Goal: Task Accomplishment & Management: Manage account settings

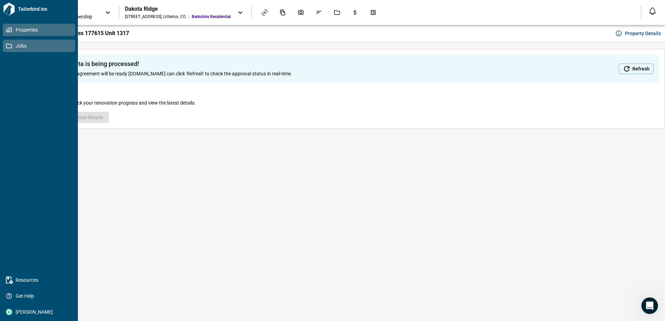
drag, startPoint x: 7, startPoint y: 44, endPoint x: 63, endPoint y: 44, distance: 56.3
click at [7, 44] on icon at bounding box center [9, 45] width 6 height 5
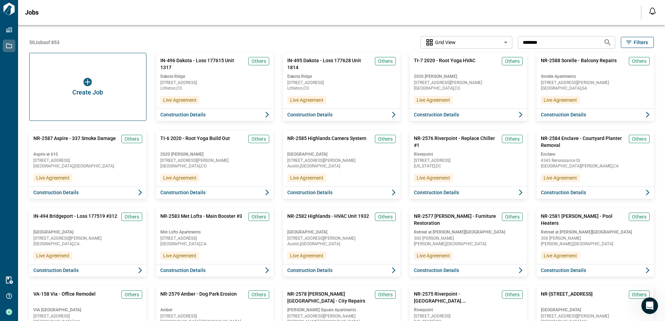
drag, startPoint x: 551, startPoint y: 37, endPoint x: 518, endPoint y: 42, distance: 33.5
click at [518, 42] on input "********" at bounding box center [558, 42] width 80 height 13
type input "**********"
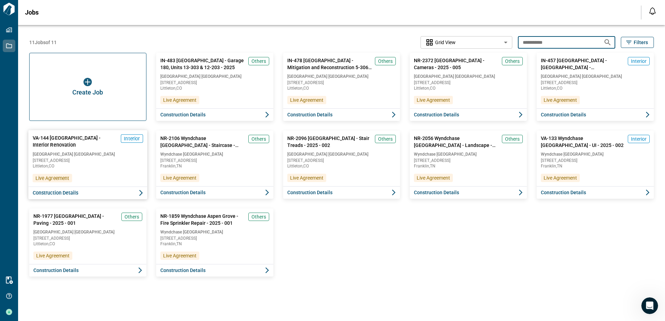
click at [108, 194] on button "Construction Details" at bounding box center [87, 193] width 119 height 13
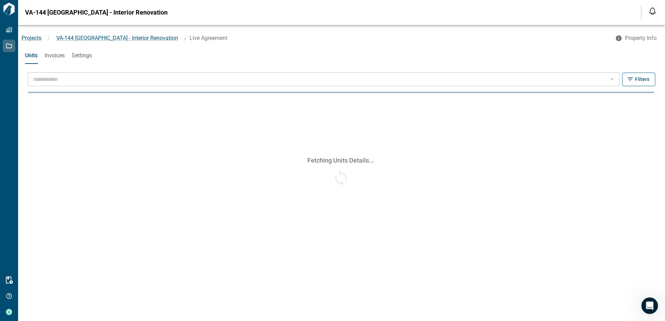
click at [56, 56] on span "Invoices" at bounding box center [54, 55] width 20 height 7
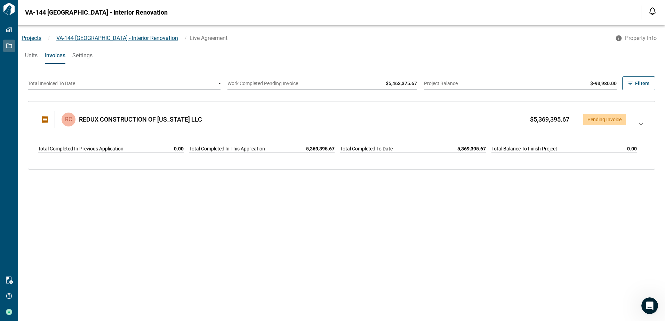
click at [637, 124] on icon at bounding box center [641, 135] width 8 height 31
click at [637, 125] on icon at bounding box center [641, 135] width 8 height 31
drag, startPoint x: 636, startPoint y: 123, endPoint x: 280, endPoint y: 184, distance: 360.7
click at [637, 123] on icon at bounding box center [641, 135] width 8 height 31
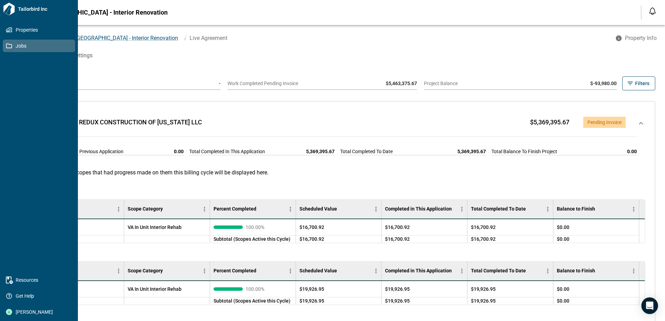
click at [379, 113] on div "RC REDUX CONSTRUCTION OF COLORADO LLC $5,369,395.67 Pending Invoice Total Compl…" at bounding box center [341, 134] width 613 height 55
click at [439, 43] on div "Projects / VA-144 Aspen Grove - Interior Renovation / Live Agreement Property I…" at bounding box center [341, 38] width 647 height 13
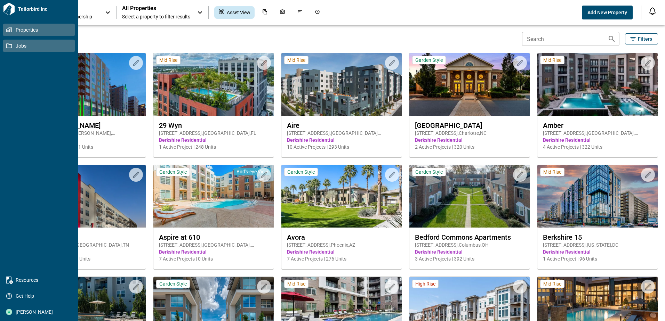
click at [26, 46] on span "Jobs" at bounding box center [40, 45] width 56 height 7
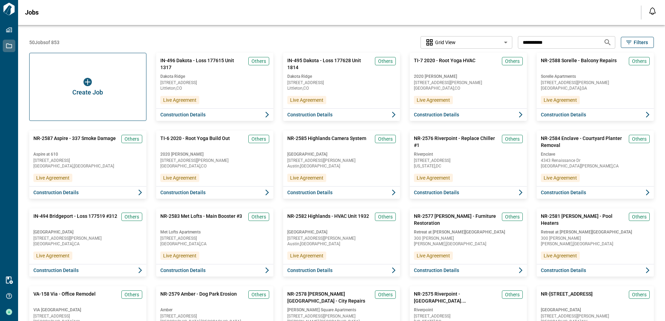
click at [577, 45] on input "**********" at bounding box center [558, 42] width 80 height 13
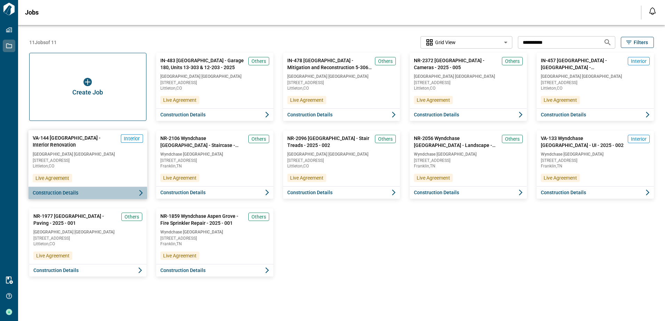
click at [63, 194] on span "Construction Details" at bounding box center [56, 192] width 46 height 7
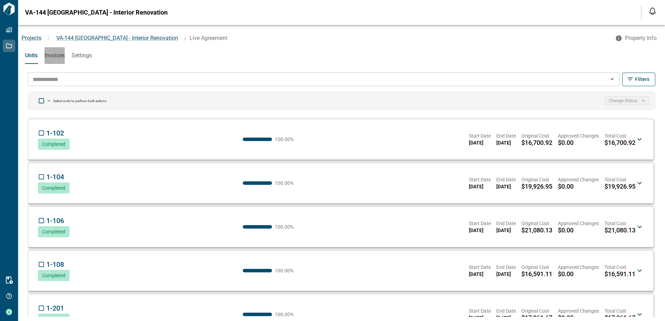
click at [58, 57] on span "Invoices" at bounding box center [54, 55] width 20 height 7
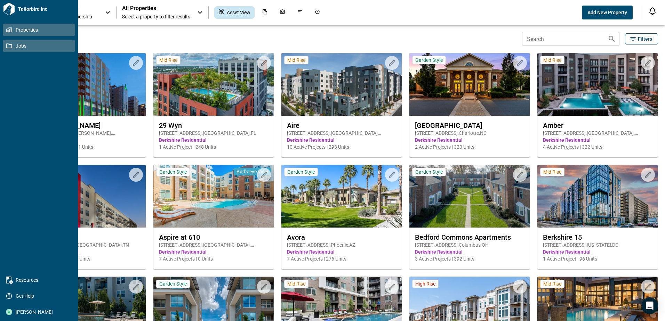
click at [8, 47] on icon at bounding box center [9, 46] width 6 height 6
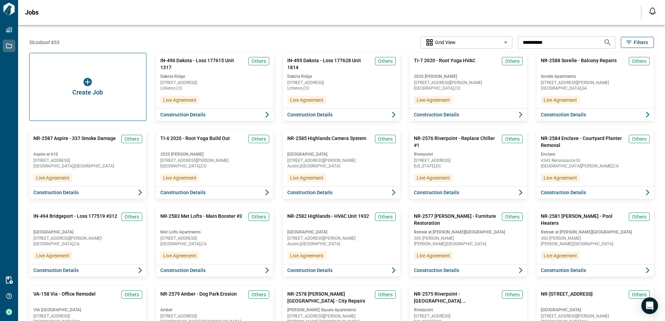
click at [565, 41] on input "**********" at bounding box center [558, 42] width 80 height 13
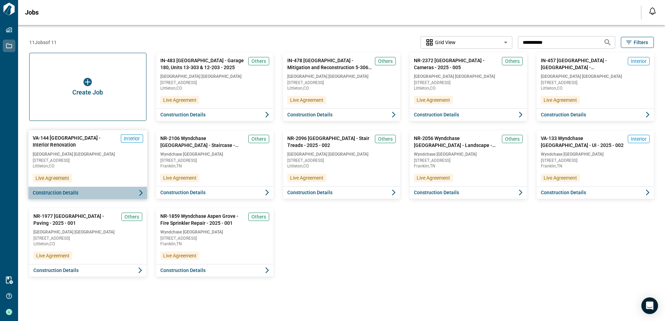
click at [70, 195] on span "Construction Details" at bounding box center [56, 192] width 46 height 7
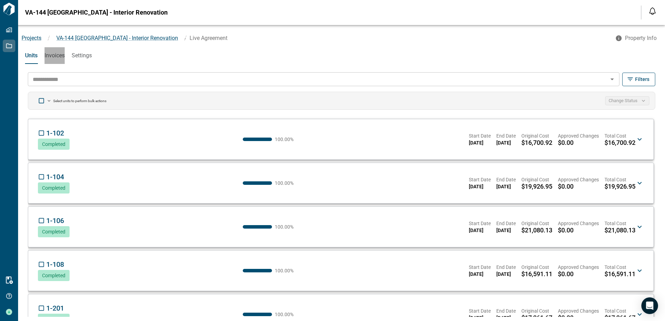
click at [58, 57] on span "Invoices" at bounding box center [54, 55] width 20 height 7
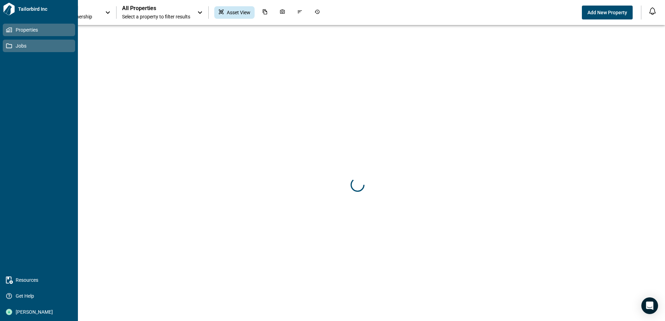
click at [18, 48] on span "Jobs" at bounding box center [40, 45] width 56 height 7
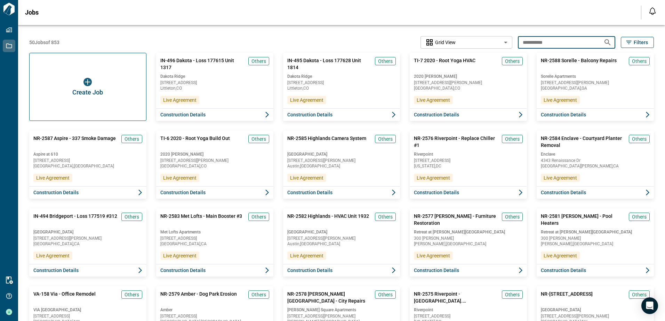
drag, startPoint x: 544, startPoint y: 45, endPoint x: 462, endPoint y: 39, distance: 81.9
click at [462, 39] on div "**********" at bounding box center [341, 42] width 624 height 13
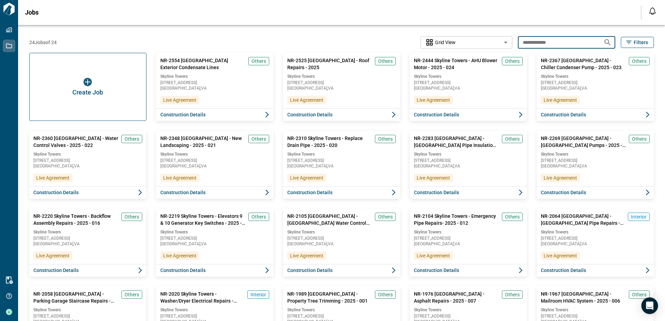
drag, startPoint x: 562, startPoint y: 42, endPoint x: 483, endPoint y: 39, distance: 79.0
click at [483, 39] on div "**********" at bounding box center [341, 42] width 624 height 13
type input "**********"
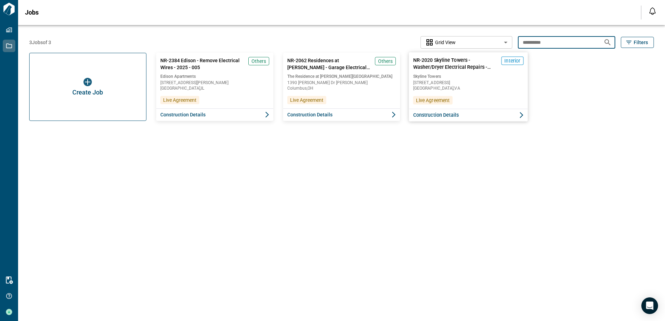
click at [445, 117] on span "Construction Details" at bounding box center [436, 115] width 46 height 7
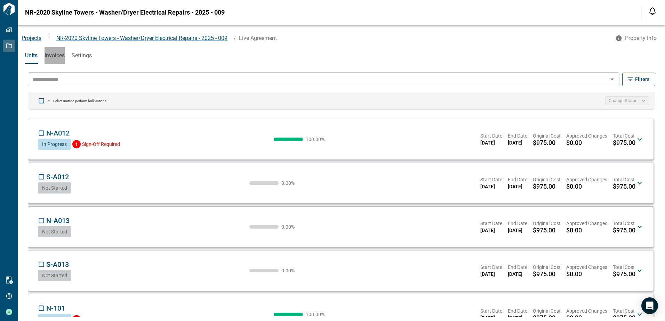
click at [59, 58] on span "Invoices" at bounding box center [54, 55] width 20 height 7
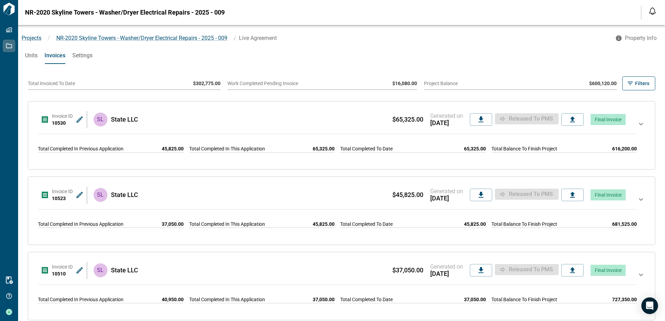
click at [639, 125] on icon at bounding box center [641, 124] width 4 height 2
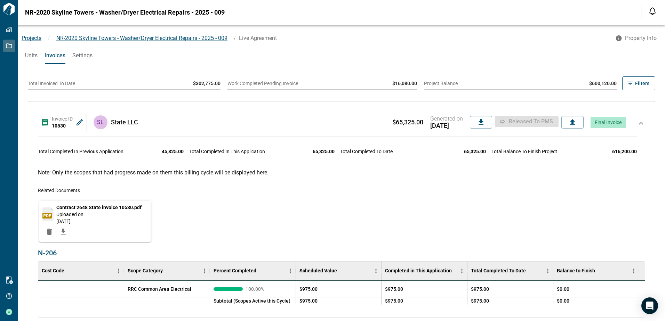
click at [637, 125] on icon at bounding box center [641, 134] width 8 height 31
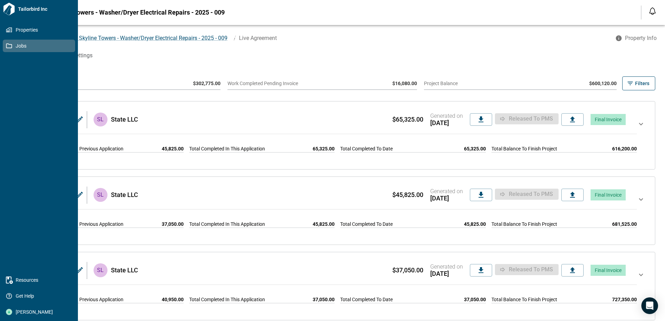
click at [7, 47] on icon at bounding box center [9, 46] width 6 height 6
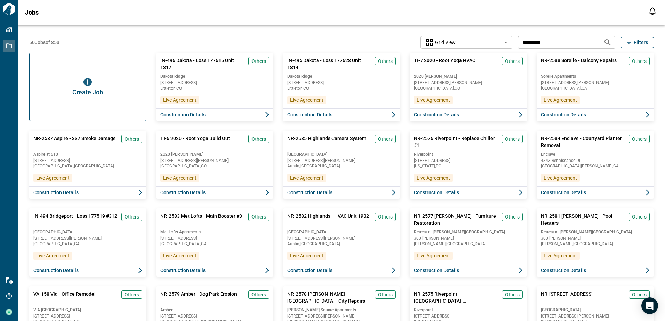
drag, startPoint x: 567, startPoint y: 45, endPoint x: 468, endPoint y: 46, distance: 98.7
click at [468, 46] on div "**********" at bounding box center [341, 42] width 624 height 13
type input "**********"
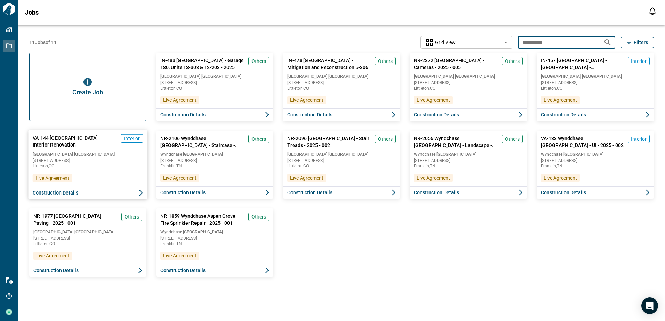
click at [63, 194] on span "Construction Details" at bounding box center [56, 192] width 46 height 7
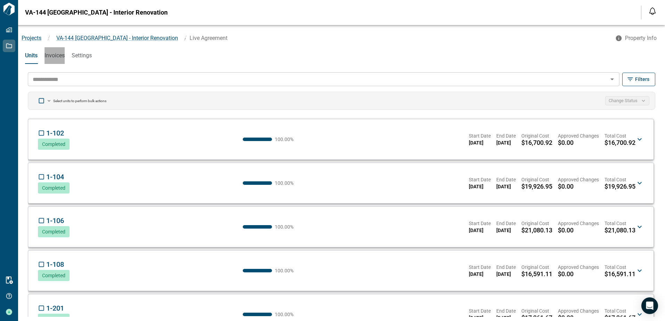
click at [54, 57] on span "Invoices" at bounding box center [54, 55] width 20 height 7
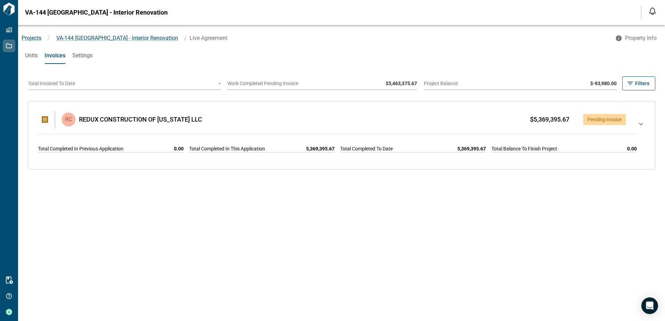
click at [28, 53] on span "Units" at bounding box center [31, 55] width 13 height 7
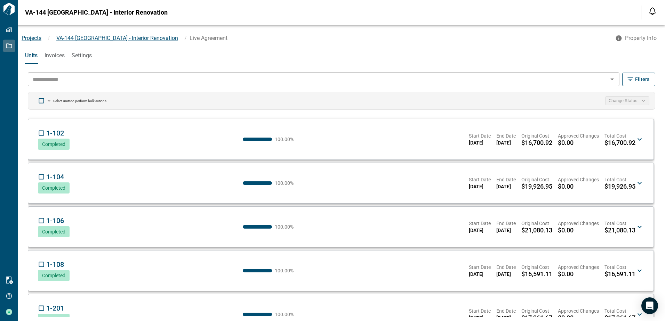
click at [633, 81] on icon "button" at bounding box center [629, 79] width 7 height 7
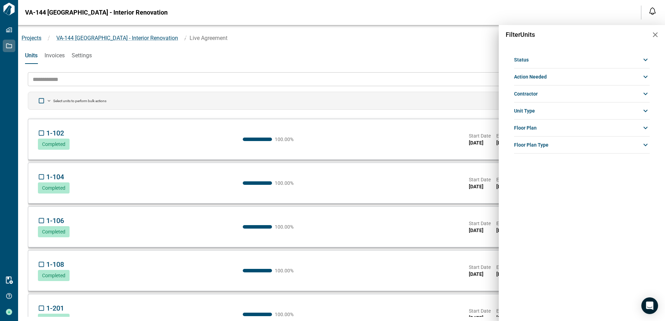
click at [646, 60] on icon at bounding box center [645, 60] width 4 height 2
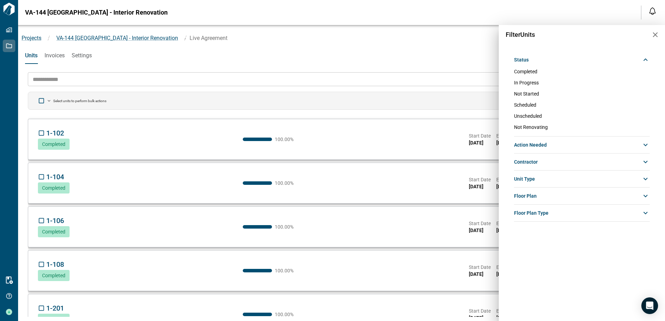
click at [647, 147] on icon at bounding box center [645, 145] width 8 height 8
click at [647, 146] on icon at bounding box center [645, 145] width 4 height 2
click at [646, 60] on icon at bounding box center [645, 60] width 8 height 8
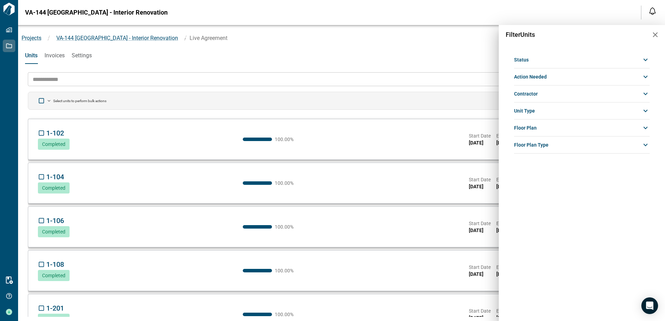
click at [654, 34] on icon "button" at bounding box center [655, 34] width 5 height 5
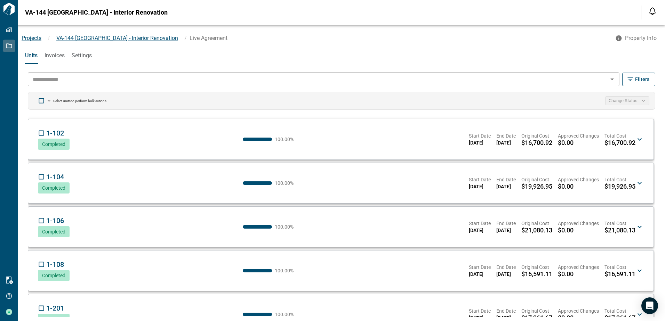
click at [637, 140] on icon at bounding box center [639, 139] width 4 height 2
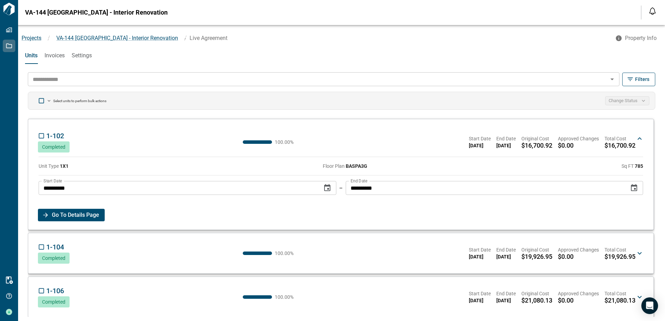
click at [79, 213] on span "Go To Details Page" at bounding box center [75, 215] width 47 height 13
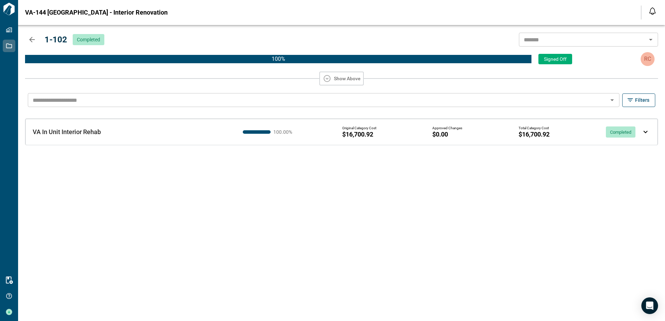
click at [645, 132] on img at bounding box center [645, 132] width 4 height 3
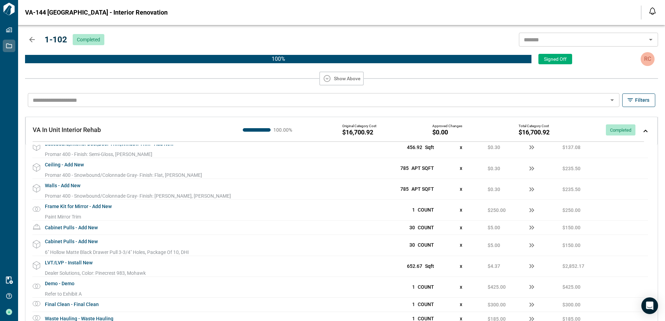
scroll to position [555, 0]
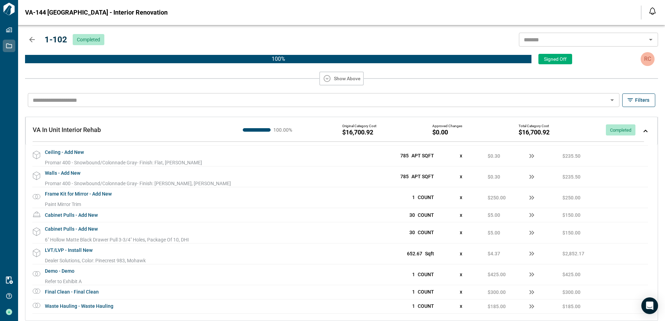
click at [32, 39] on icon "button" at bounding box center [32, 39] width 8 height 8
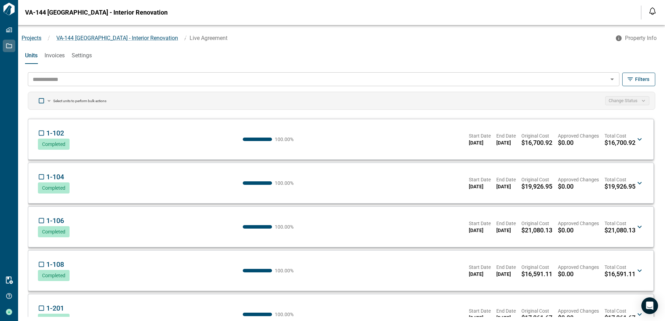
click at [89, 80] on input "text" at bounding box center [318, 79] width 576 height 10
click at [158, 54] on div "Units Invoices Settings" at bounding box center [341, 55] width 647 height 17
click at [282, 45] on div "Projects / [GEOGRAPHIC_DATA]-144 [GEOGRAPHIC_DATA] - Interior Renovation / Live…" at bounding box center [341, 36] width 647 height 22
click at [198, 78] on input "text" at bounding box center [318, 79] width 576 height 10
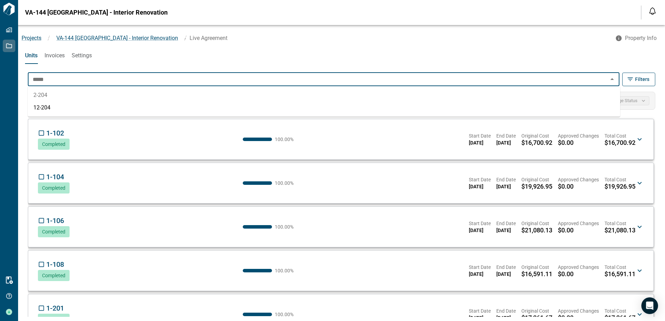
click at [102, 98] on li "2-204" at bounding box center [324, 95] width 592 height 13
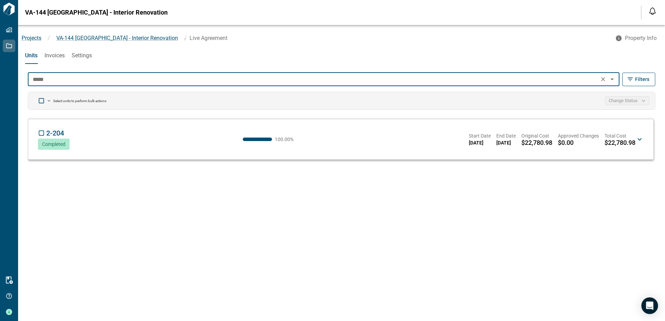
type input "*****"
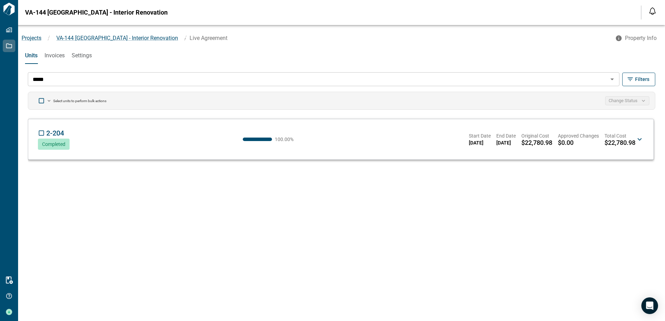
click at [132, 145] on div "2-204 RC Completed 100.00 % Start Date [DATE] End Date [DATE] Original Cost $22…" at bounding box center [336, 139] width 597 height 21
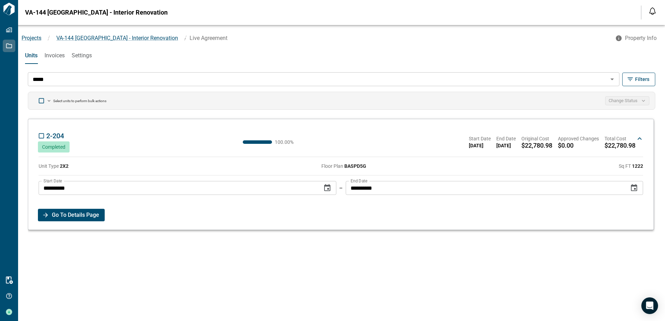
click at [78, 216] on span "Go To Details Page" at bounding box center [75, 215] width 47 height 13
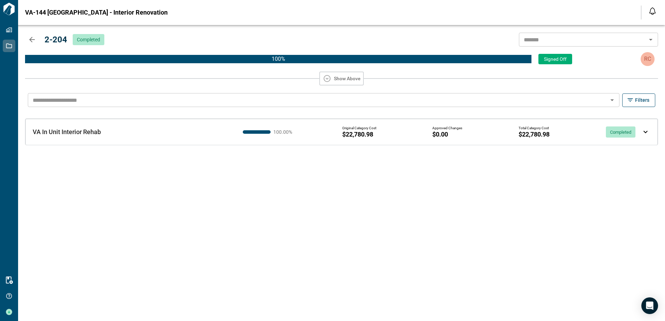
click at [647, 131] on img at bounding box center [645, 132] width 4 height 3
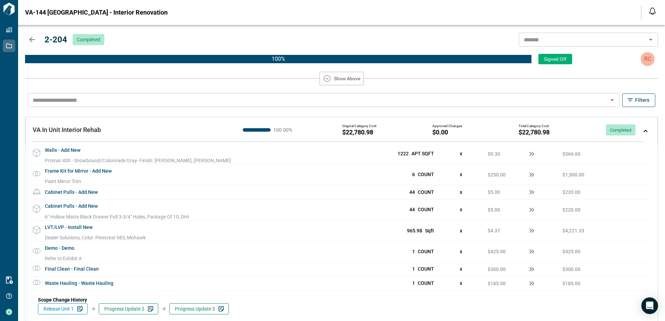
scroll to position [579, 0]
click at [194, 310] on span "Progress Update 3" at bounding box center [195, 308] width 40 height 7
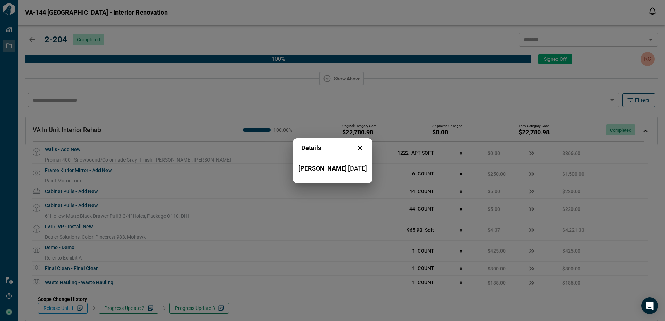
click at [363, 147] on icon at bounding box center [360, 148] width 8 height 8
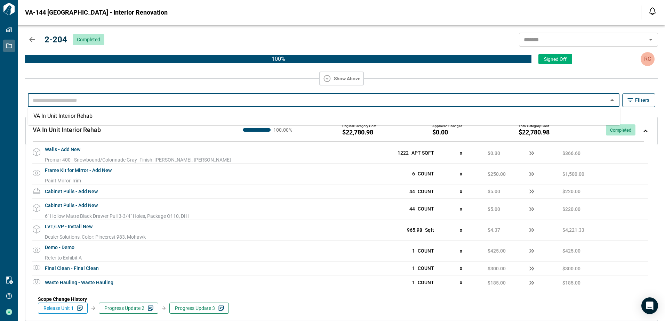
click at [496, 103] on input "text" at bounding box center [318, 100] width 576 height 10
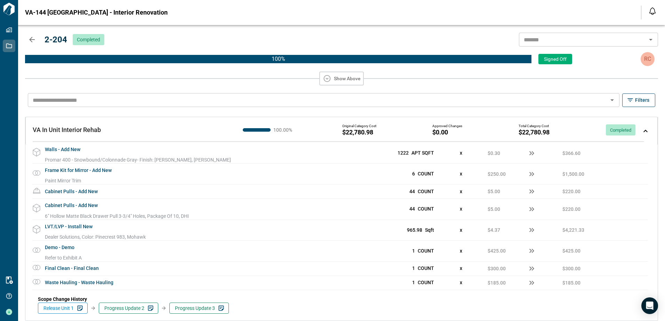
click at [156, 31] on div "2-204 Completed ​ 100 % Signed Off RC Show Above" at bounding box center [341, 56] width 633 height 60
click at [31, 40] on icon "button" at bounding box center [32, 40] width 6 height 6
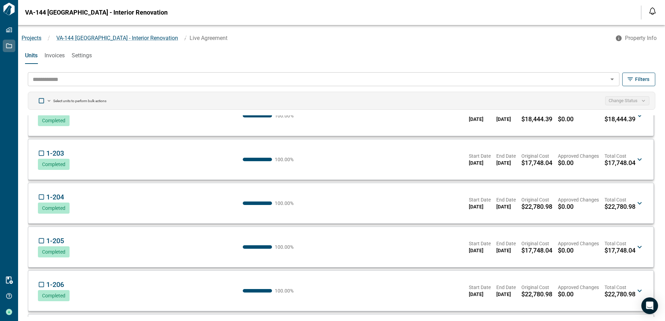
scroll to position [243, 0]
click at [84, 244] on div "1-205 RC Completed 100.00 % Start Date [DATE] End Date [DATE] Original Cost $17…" at bounding box center [336, 246] width 597 height 21
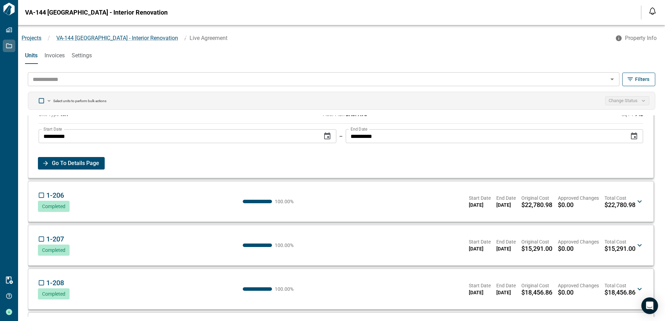
scroll to position [417, 0]
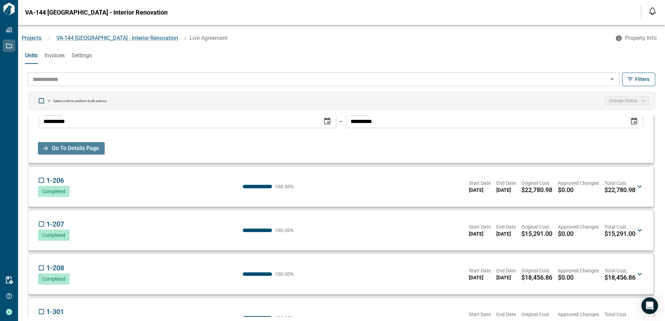
click at [78, 150] on span "Go To Details Page" at bounding box center [75, 148] width 47 height 13
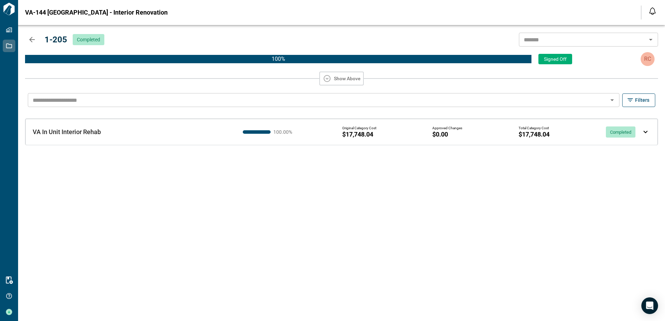
click at [645, 134] on div "VA In Unit Interior Rehab VA In Unit Interior Rehab 100.00 % Original Category …" at bounding box center [341, 132] width 632 height 26
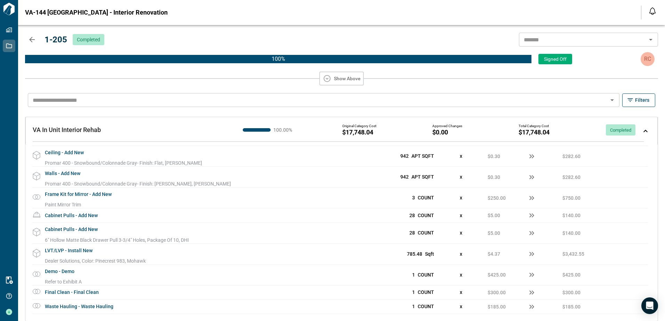
scroll to position [555, 0]
click at [643, 130] on img at bounding box center [645, 131] width 4 height 3
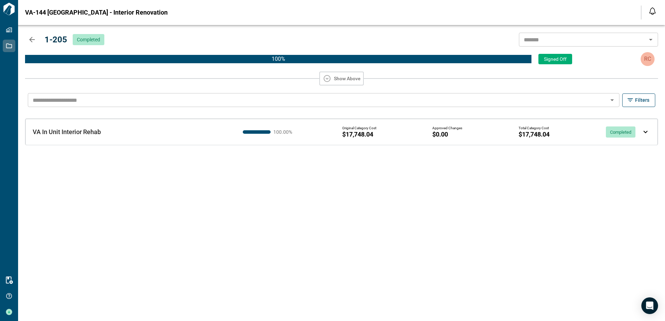
scroll to position [0, 0]
click at [136, 135] on div "VA In Unit Interior Rehab VA In Unit Interior Rehab" at bounding box center [131, 132] width 196 height 7
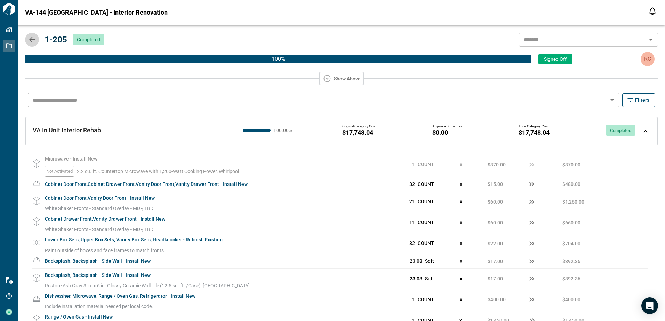
click at [36, 42] on icon "button" at bounding box center [32, 39] width 8 height 8
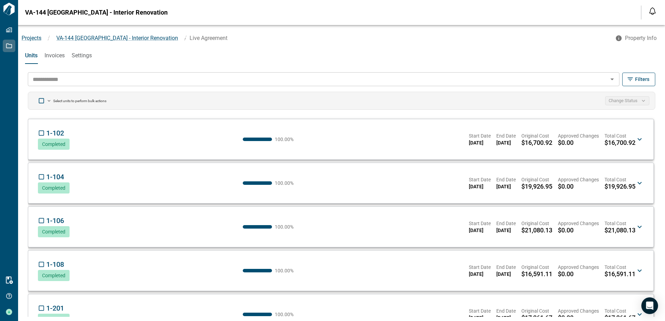
scroll to position [487, 0]
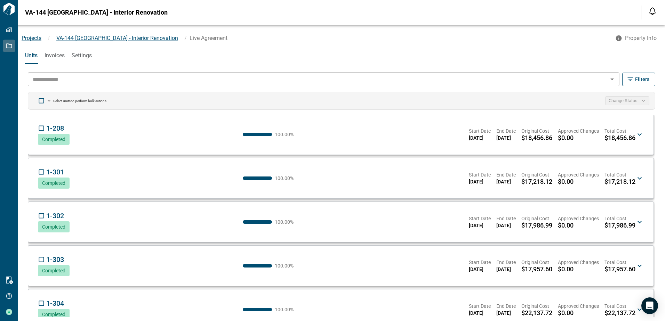
click at [139, 263] on div "1-303 RC Completed 100.00 % Start Date [DATE] End Date [DATE] Original Cost $17…" at bounding box center [336, 266] width 597 height 21
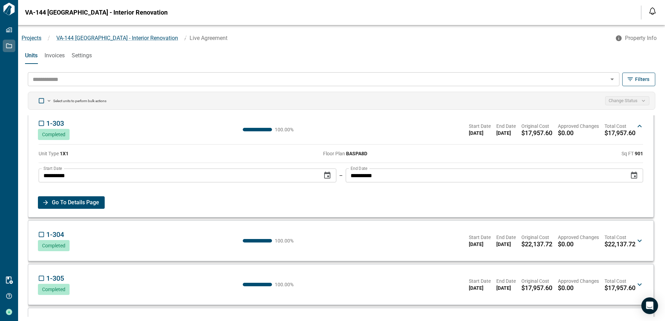
scroll to position [661, 0]
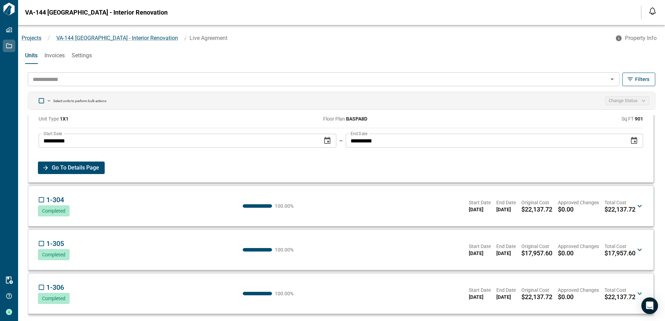
click at [75, 166] on span "Go To Details Page" at bounding box center [75, 168] width 47 height 13
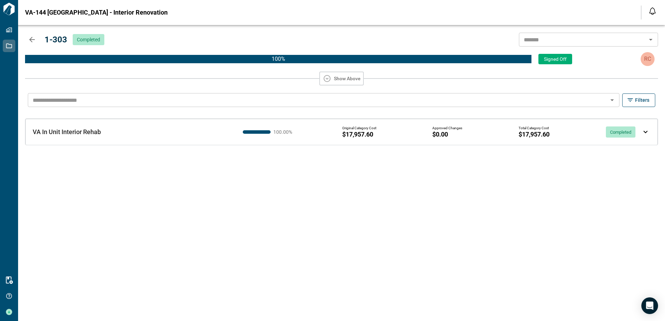
click at [277, 138] on div "100.00 % Original Category Cost $17,957.60 Approved Changes $0.00 Total Categor…" at bounding box center [441, 131] width 403 height 17
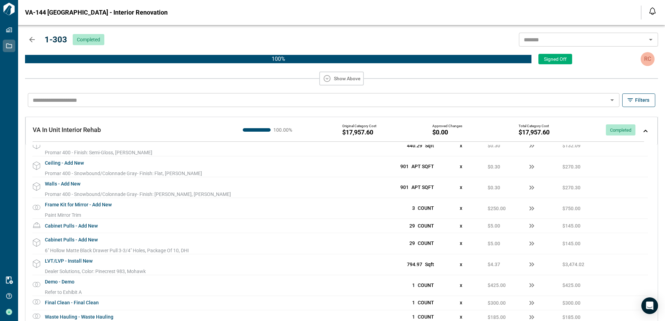
scroll to position [555, 0]
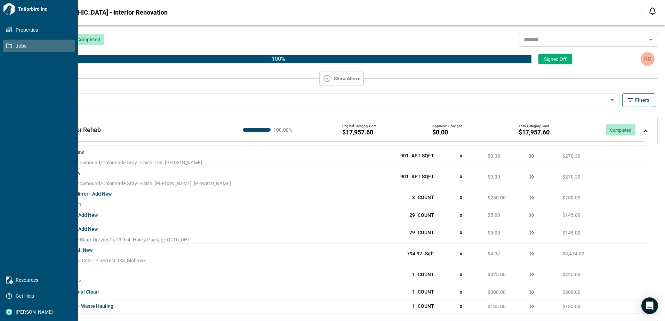
drag, startPoint x: 30, startPoint y: 39, endPoint x: 9, endPoint y: 44, distance: 21.6
click at [30, 39] on icon "button" at bounding box center [32, 39] width 8 height 8
click at [9, 44] on icon at bounding box center [9, 45] width 6 height 5
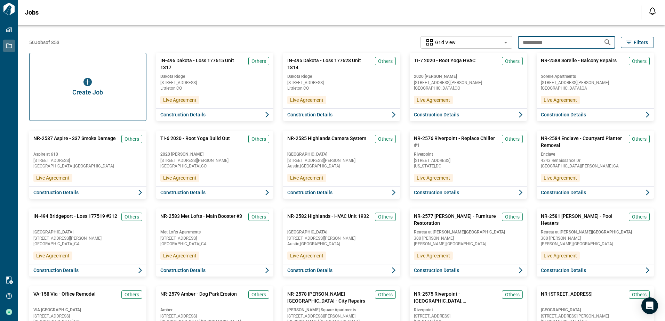
drag, startPoint x: 552, startPoint y: 41, endPoint x: 507, endPoint y: 39, distance: 44.9
click at [507, 39] on div "**********" at bounding box center [341, 42] width 624 height 13
type input "******"
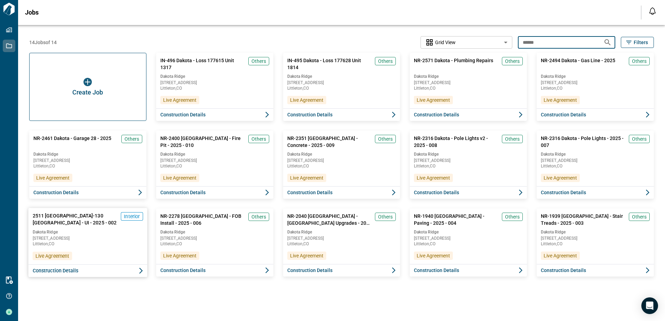
click at [76, 274] on span "Construction Details" at bounding box center [56, 270] width 46 height 7
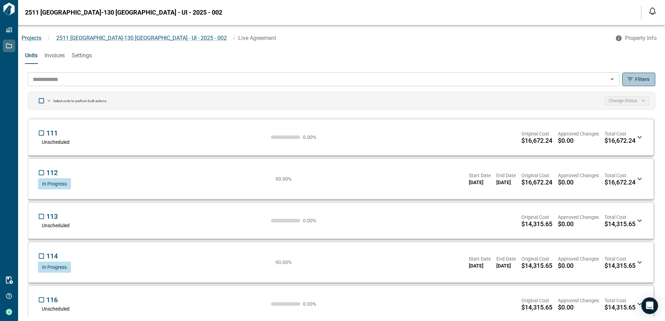
click at [637, 79] on span "Filters" at bounding box center [642, 79] width 14 height 7
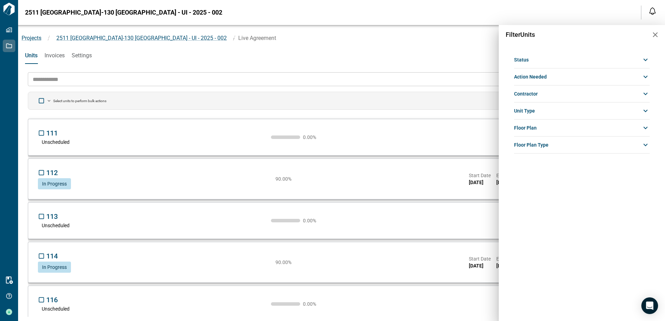
click at [417, 41] on div at bounding box center [332, 160] width 665 height 321
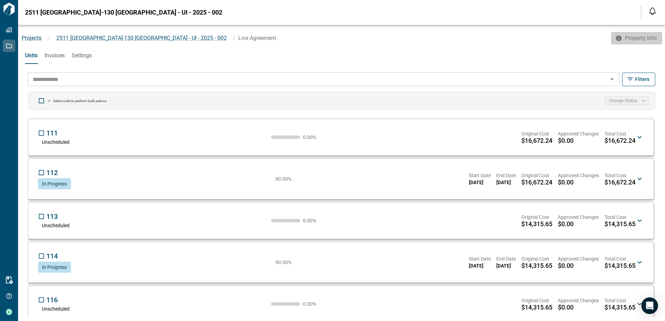
click at [639, 35] on span "Property Info" at bounding box center [641, 38] width 32 height 7
click at [11, 321] on icon "button" at bounding box center [7, 326] width 8 height 8
drag, startPoint x: 529, startPoint y: 53, endPoint x: 658, endPoint y: 52, distance: 129.0
click at [529, 53] on div "Units Invoices Settings" at bounding box center [341, 55] width 647 height 17
drag, startPoint x: 578, startPoint y: 46, endPoint x: 580, endPoint y: 41, distance: 5.7
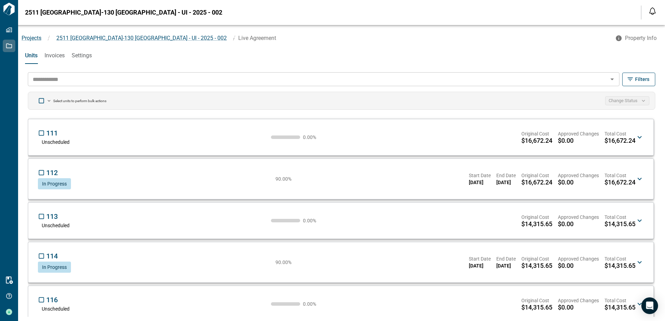
click at [578, 46] on div "Projects / 2511 [GEOGRAPHIC_DATA]-130 [GEOGRAPHIC_DATA] - UI - 2025 - 002 / Liv…" at bounding box center [341, 36] width 647 height 22
click at [57, 55] on span "Invoices" at bounding box center [54, 55] width 20 height 7
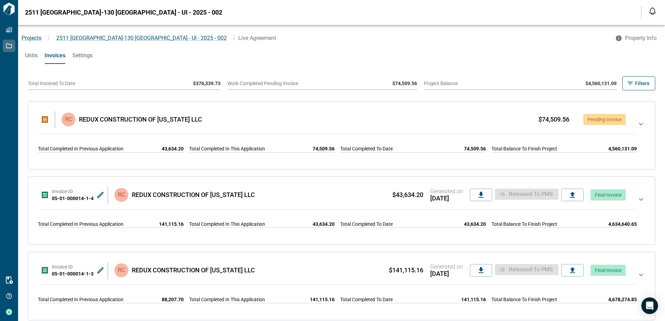
click at [637, 124] on icon at bounding box center [641, 135] width 8 height 31
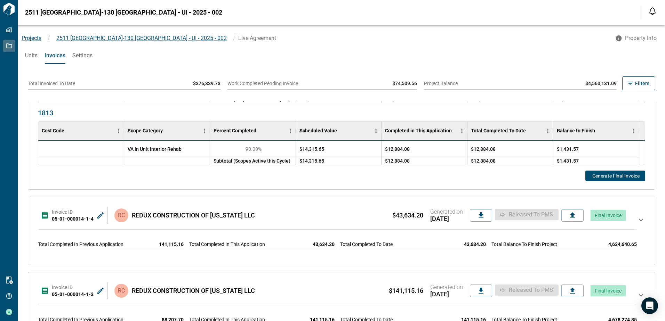
scroll to position [382, 0]
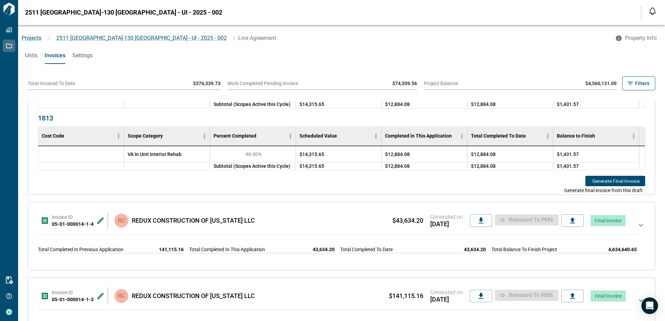
click at [590, 183] on button "Generate Final Invoice" at bounding box center [615, 181] width 60 height 10
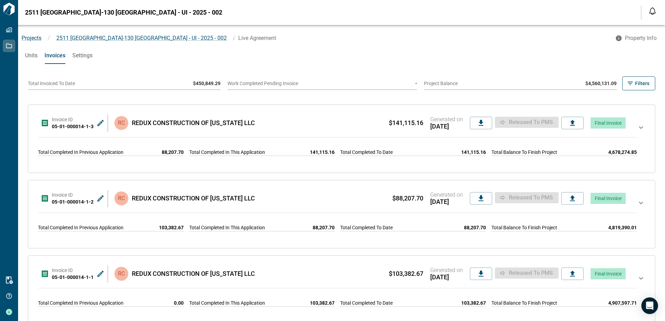
scroll to position [0, 0]
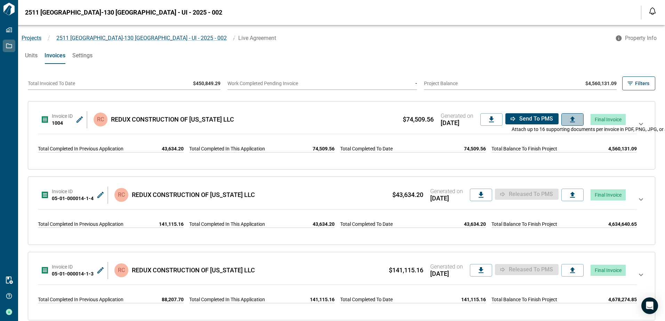
click at [568, 123] on icon at bounding box center [572, 119] width 8 height 8
click at [0, 0] on input "file" at bounding box center [0, 0] width 0 height 0
click at [522, 121] on span "Send to PMS" at bounding box center [536, 118] width 34 height 7
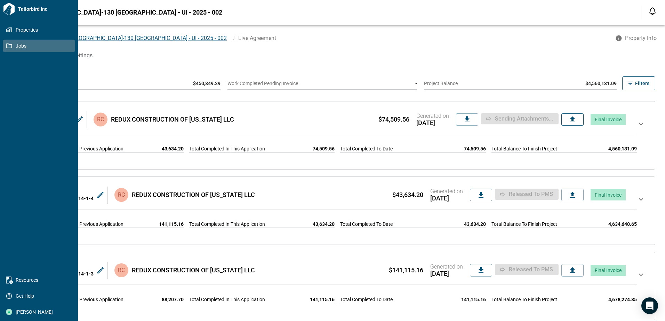
click at [7, 46] on icon at bounding box center [9, 46] width 6 height 6
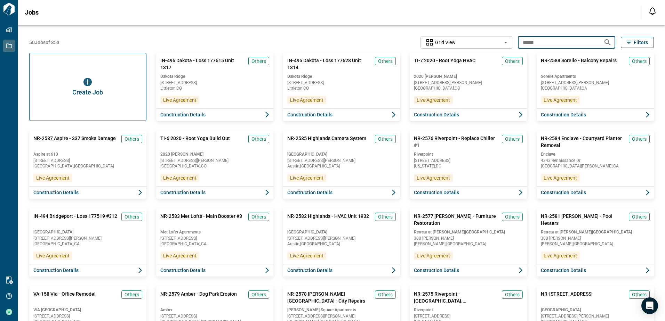
drag, startPoint x: 567, startPoint y: 42, endPoint x: 483, endPoint y: 44, distance: 83.5
click at [483, 44] on div "50 Jobs of 853 Grid View ********* ​ ****** ​ Filters" at bounding box center [341, 42] width 624 height 13
type input "**********"
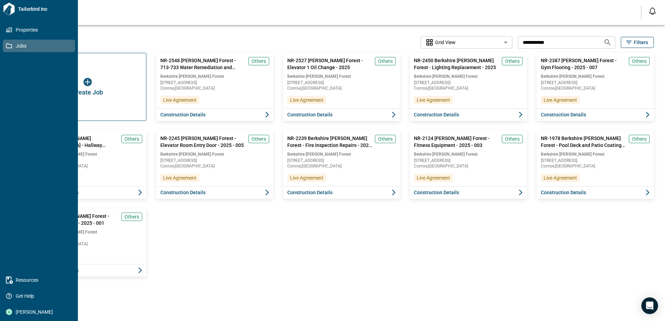
drag, startPoint x: 205, startPoint y: 116, endPoint x: 8, endPoint y: 98, distance: 197.6
click at [205, 116] on button "Construction Details" at bounding box center [214, 114] width 117 height 13
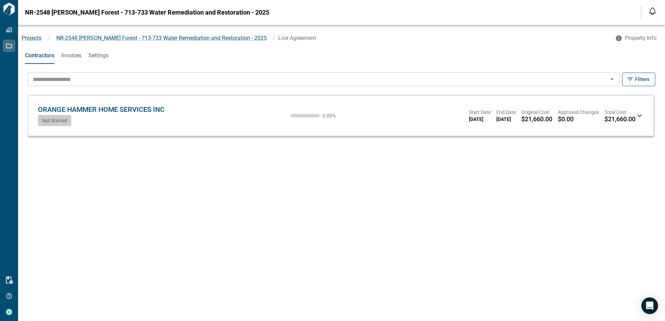
drag, startPoint x: 479, startPoint y: 116, endPoint x: 402, endPoint y: 137, distance: 79.5
click at [478, 117] on span "[DATE]" at bounding box center [480, 119] width 22 height 7
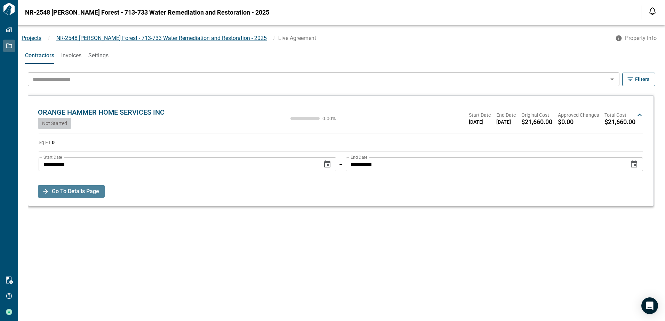
click at [75, 190] on span "Go To Details Page" at bounding box center [75, 191] width 47 height 13
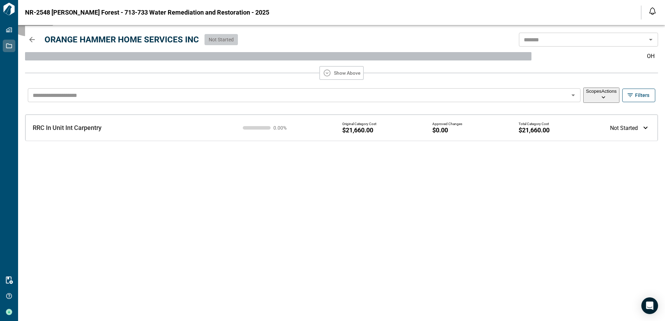
click at [599, 99] on button "Scopes Actions" at bounding box center [601, 95] width 36 height 15
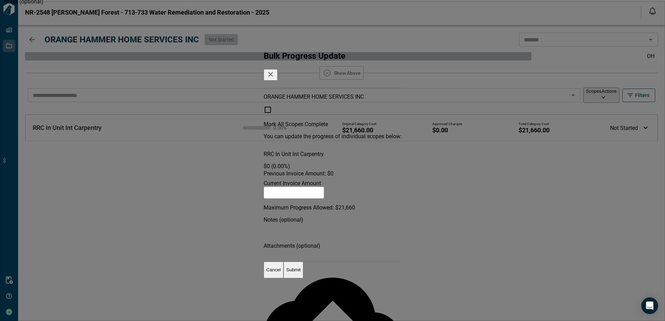
drag, startPoint x: 276, startPoint y: 146, endPoint x: 262, endPoint y: 145, distance: 14.3
click at [264, 178] on div "Current Invoice Amount $ * Maximum Progress Allowed: $ 21,660" at bounding box center [333, 194] width 138 height 33
type input "*"
type input "**"
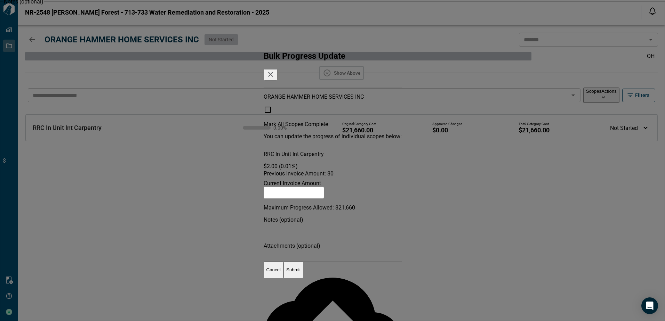
type input "*"
type input "***"
type input "*"
type input "****"
type input "**"
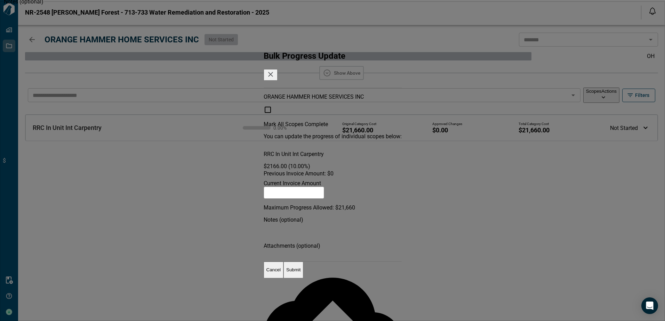
type input "*****"
type input "***"
type input "*****"
click at [300, 273] on p "Submit" at bounding box center [293, 269] width 14 height 5
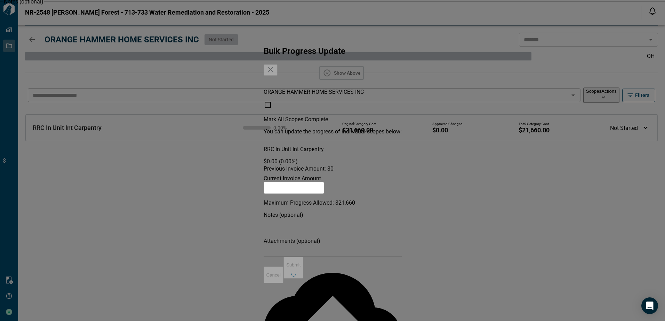
type input "*"
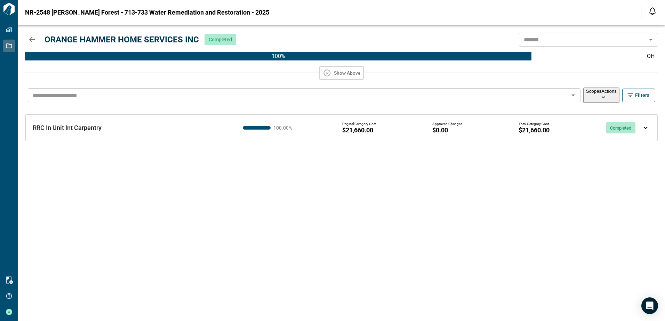
click at [30, 41] on icon "button" at bounding box center [32, 39] width 8 height 8
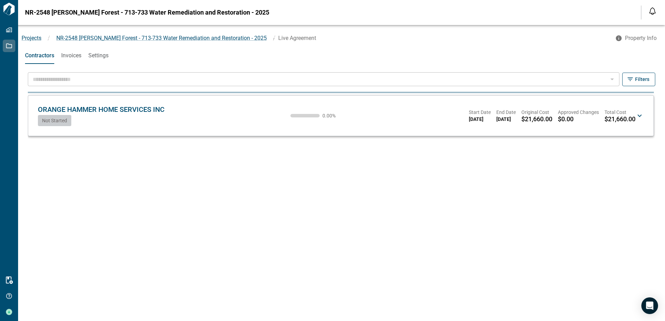
click at [72, 55] on span "Invoices" at bounding box center [71, 55] width 20 height 7
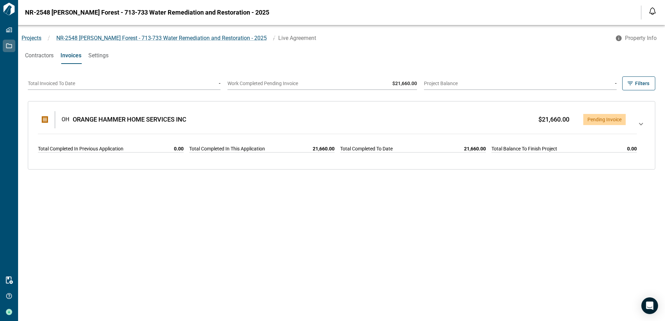
click at [639, 124] on icon at bounding box center [641, 124] width 4 height 2
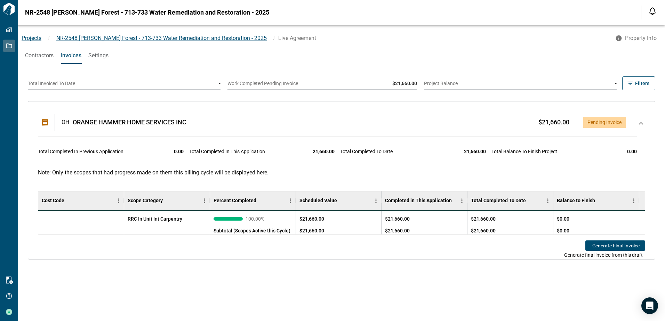
click at [626, 248] on button "Generate Final Invoice" at bounding box center [615, 246] width 60 height 10
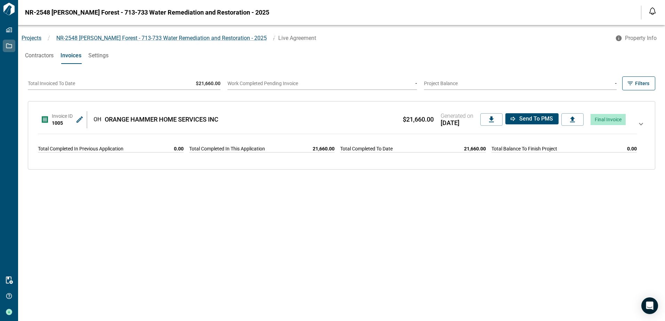
click at [82, 122] on icon at bounding box center [79, 119] width 8 height 8
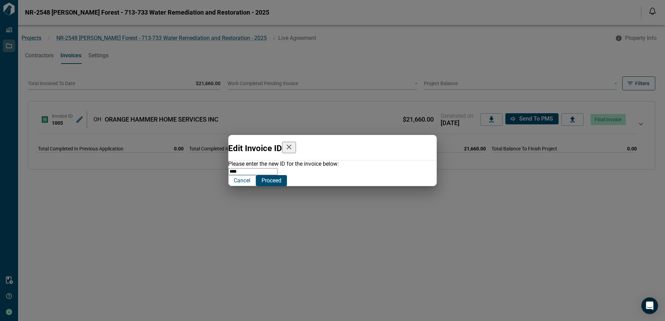
drag, startPoint x: 262, startPoint y: 168, endPoint x: 201, endPoint y: 163, distance: 61.0
click at [203, 164] on div "Edit Invoice ID Please enter the new ID for the invoice below: **** ​ Cancel Pr…" at bounding box center [332, 160] width 665 height 321
type input "*"
type input "****"
drag, startPoint x: 410, startPoint y: 196, endPoint x: 458, endPoint y: 184, distance: 49.6
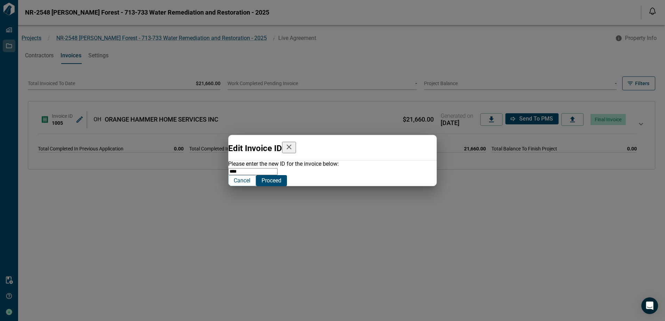
click at [281, 184] on span "Proceed" at bounding box center [271, 180] width 20 height 7
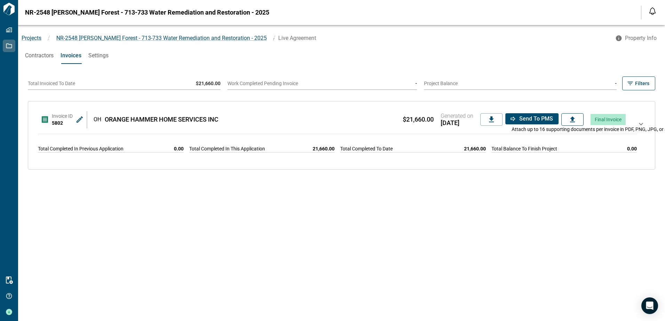
click at [561, 121] on label at bounding box center [572, 119] width 22 height 13
click at [0, 0] on input "file" at bounding box center [0, 0] width 0 height 0
click at [519, 119] on span "Send to PMS" at bounding box center [536, 118] width 34 height 7
